Goal: Find specific page/section: Find specific page/section

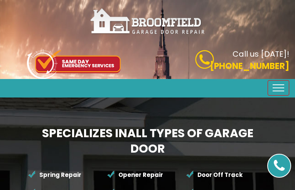
type input "hJgATrhwDUdT"
type input "6643663743"
type input "[EMAIL_ADDRESS][DOMAIN_NAME]"
type input "aHXBbfYrNcSdQVA"
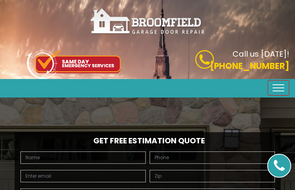
type input "aMPNhWAQlLnQUOp"
type input "9764247405"
type input "[EMAIL_ADDRESS][DOMAIN_NAME]"
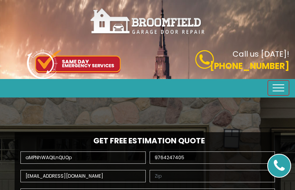
type input "YMhFfdpNyEiojJM"
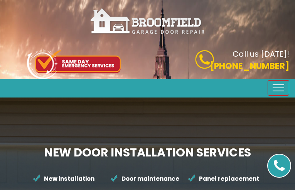
type input "nBqQnWcbh"
type input "8020447670"
type input "[EMAIL_ADDRESS][DOMAIN_NAME]"
type input "wNvSxIANoqXDjeT"
